Goal: Information Seeking & Learning: Learn about a topic

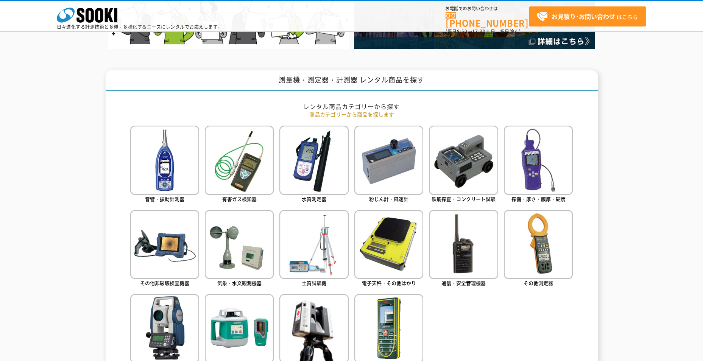
scroll to position [341, 0]
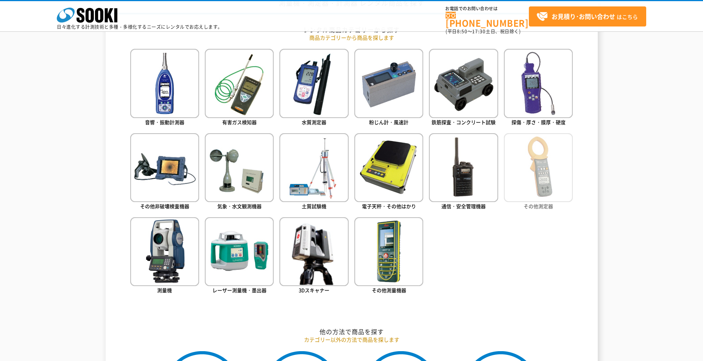
click at [538, 170] on img at bounding box center [538, 167] width 69 height 69
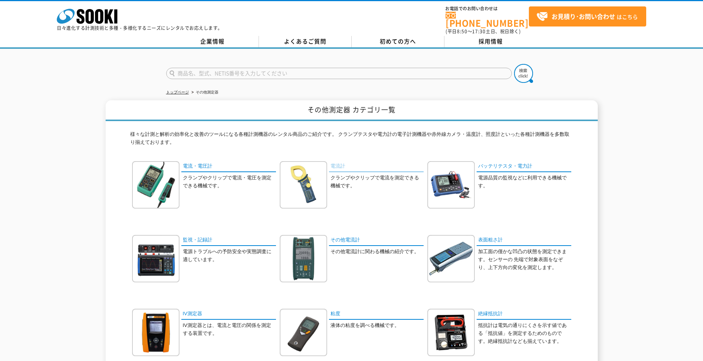
click at [339, 163] on link "電流計" at bounding box center [376, 166] width 95 height 11
click at [340, 235] on link "その他電流計" at bounding box center [376, 240] width 95 height 11
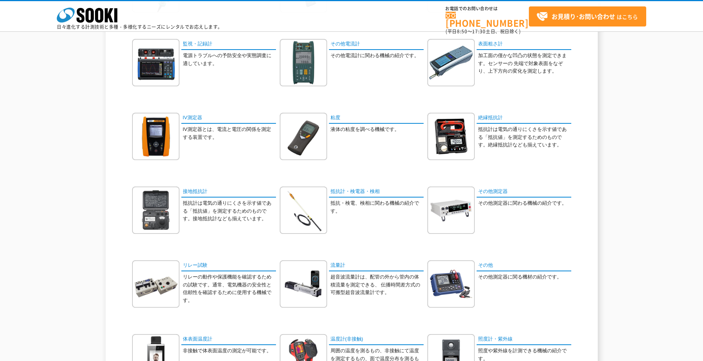
scroll to position [151, 0]
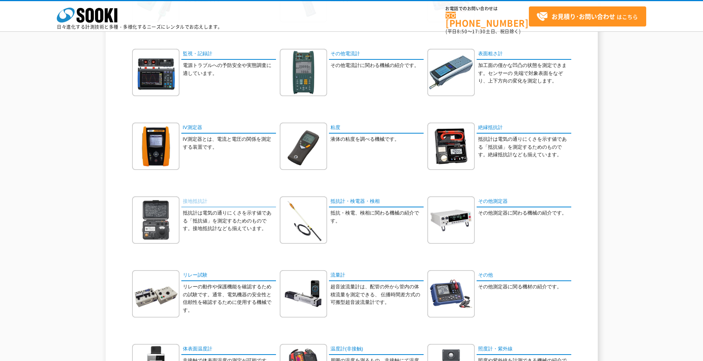
click at [197, 203] on link "接地抵抗計" at bounding box center [228, 202] width 95 height 11
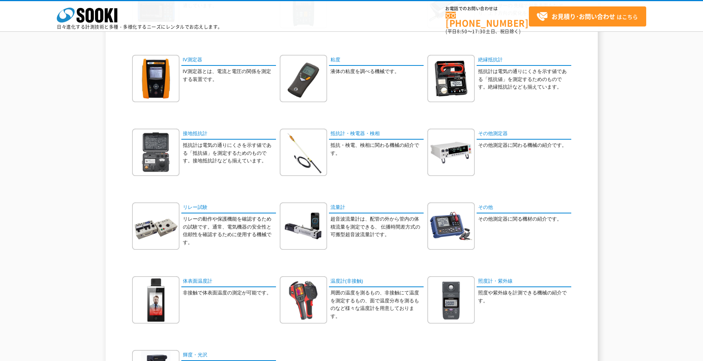
scroll to position [265, 0]
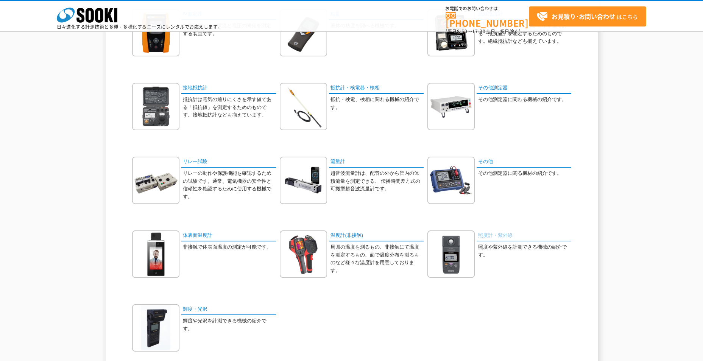
click at [496, 239] on link "照度計・紫外線" at bounding box center [524, 236] width 95 height 11
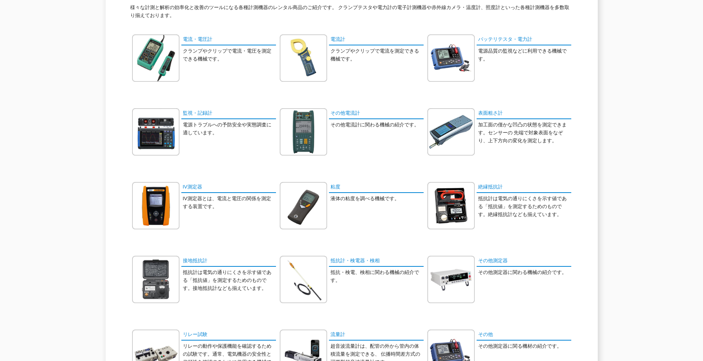
scroll to position [0, 0]
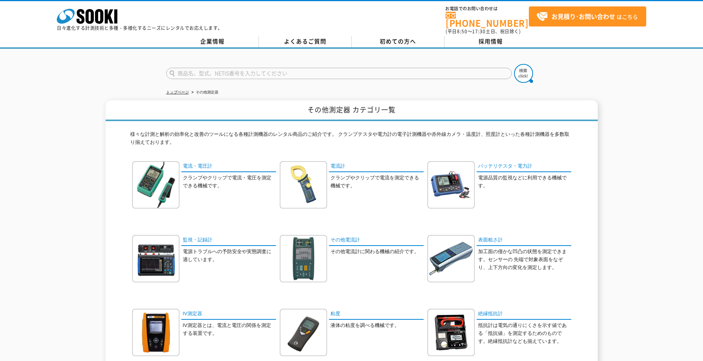
click at [219, 70] on input "text" at bounding box center [339, 73] width 346 height 11
type input "横河"
click at [514, 64] on button at bounding box center [523, 73] width 19 height 19
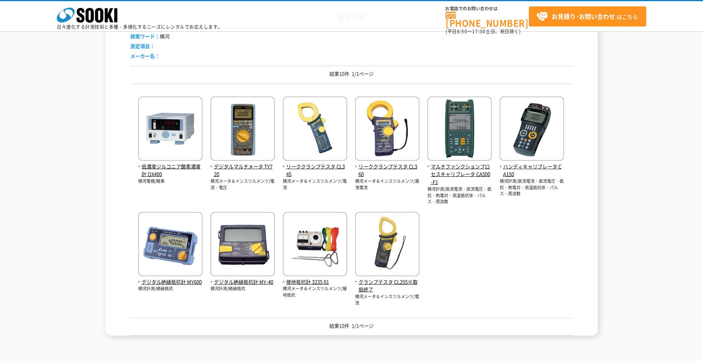
scroll to position [76, 0]
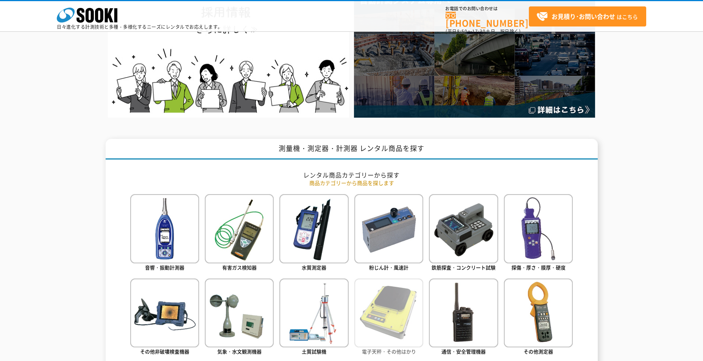
scroll to position [189, 0]
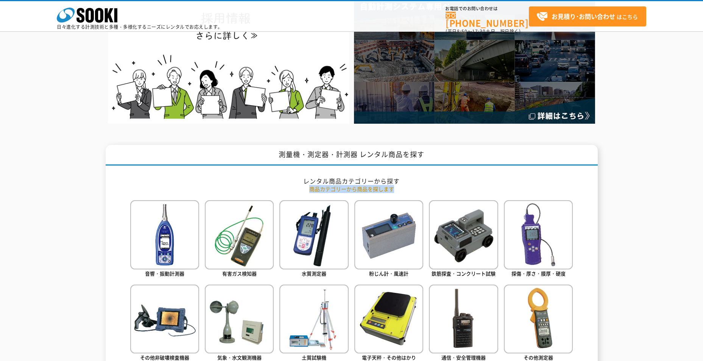
drag, startPoint x: 308, startPoint y: 191, endPoint x: 412, endPoint y: 190, distance: 103.4
click at [412, 190] on p "商品カテゴリーから商品を探します" at bounding box center [351, 189] width 443 height 8
click at [416, 187] on p "商品カテゴリーから商品を探します" at bounding box center [351, 189] width 443 height 8
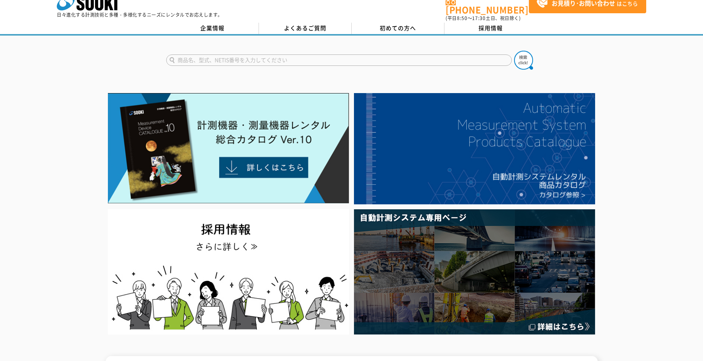
scroll to position [0, 0]
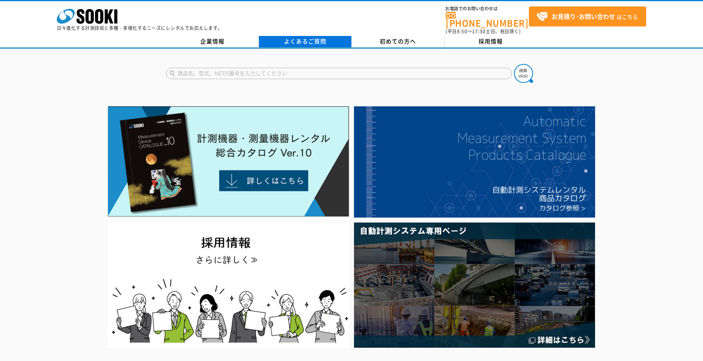
click at [312, 38] on link "よくあるご質問" at bounding box center [305, 41] width 93 height 11
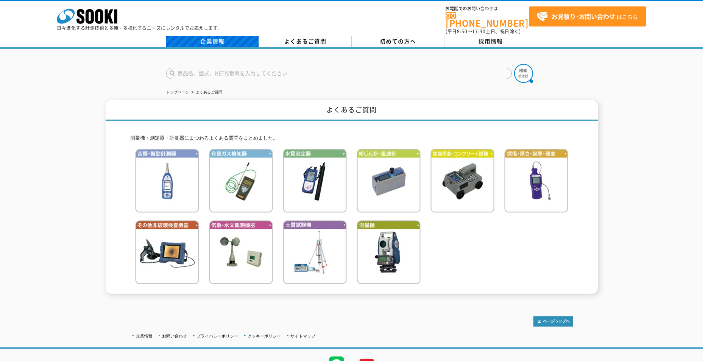
click at [213, 36] on link "企業情報" at bounding box center [212, 41] width 93 height 11
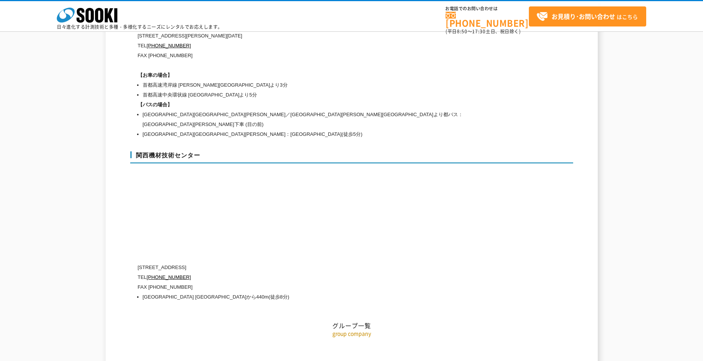
scroll to position [3387, 0]
